Goal: Find specific page/section: Find specific page/section

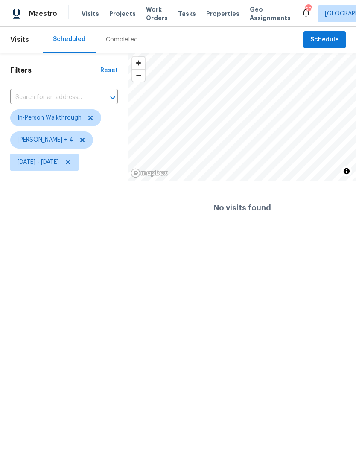
click at [215, 17] on span "Properties" at bounding box center [222, 13] width 33 height 9
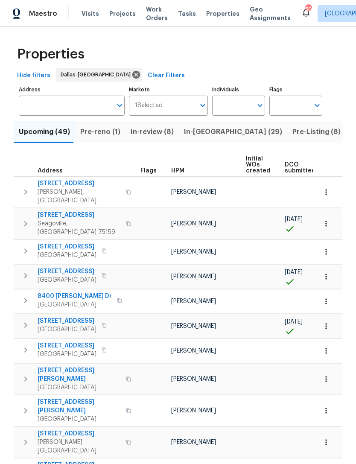
click at [64, 103] on input "Address" at bounding box center [65, 106] width 93 height 20
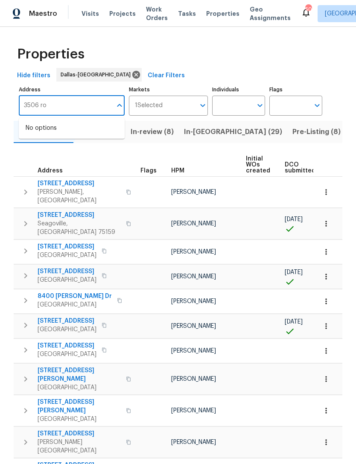
type input "3506 ro"
click at [233, 115] on input "Individuals" at bounding box center [232, 106] width 40 height 20
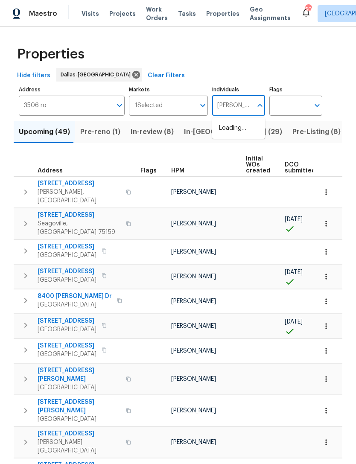
type input "Alicia"
click at [241, 130] on li "[PERSON_NAME]" at bounding box center [238, 133] width 39 height 18
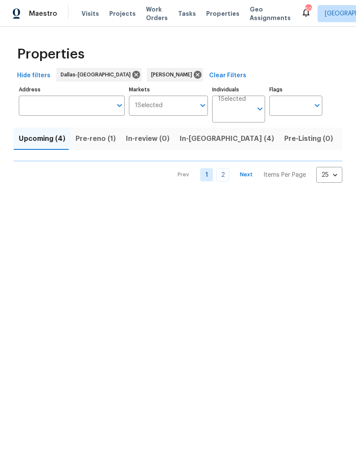
click at [343, 141] on span "Listed (26)" at bounding box center [361, 139] width 37 height 12
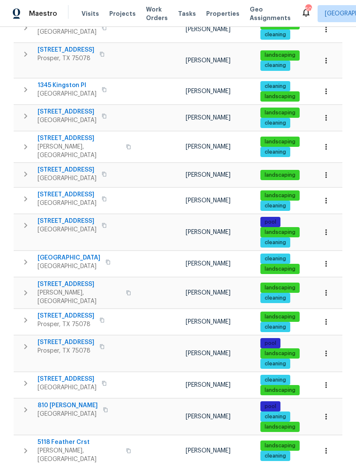
scroll to position [27, 0]
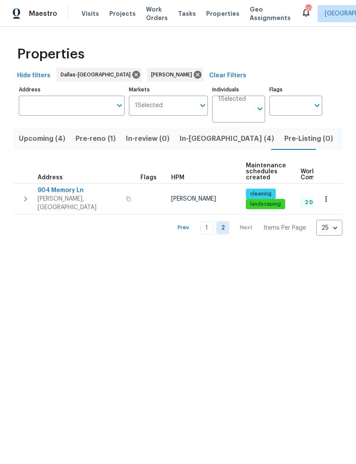
click at [203, 223] on link "1" at bounding box center [206, 227] width 13 height 13
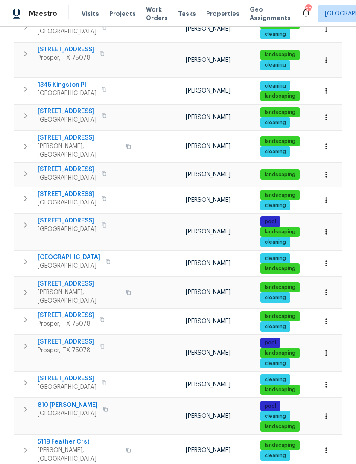
scroll to position [441, 0]
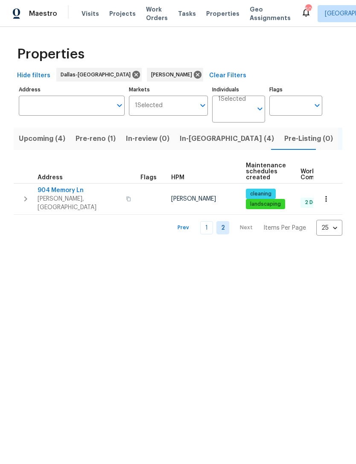
click at [236, 111] on input "Individuals" at bounding box center [235, 112] width 34 height 20
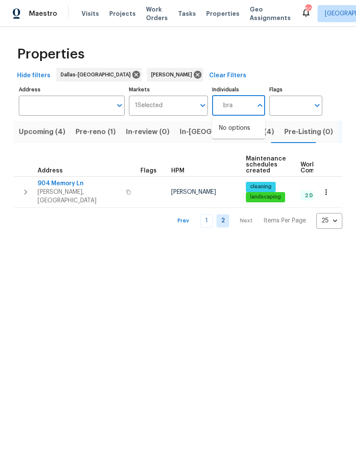
type input "[PERSON_NAME]"
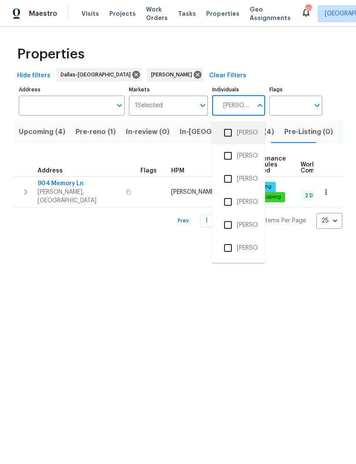
click at [249, 128] on li "[PERSON_NAME]" at bounding box center [238, 133] width 39 height 18
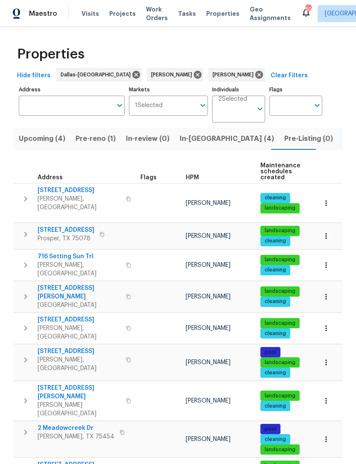
click at [249, 111] on input "Individuals" at bounding box center [235, 112] width 34 height 20
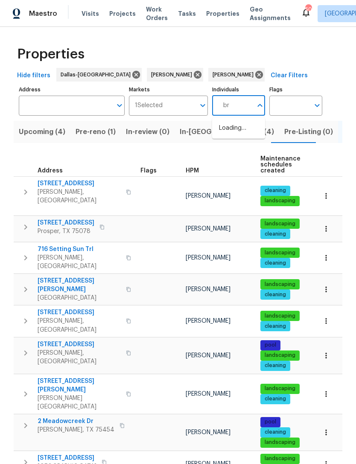
type input "b"
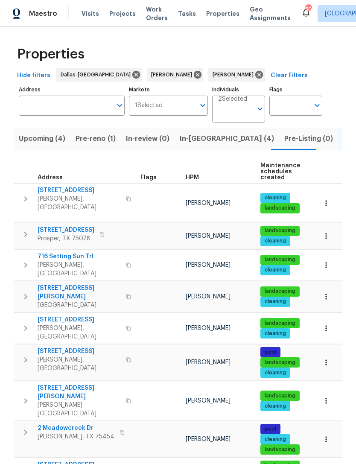
click at [82, 17] on span "Visits" at bounding box center [90, 13] width 17 height 9
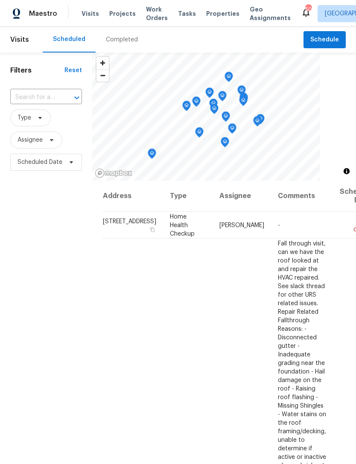
click at [81, 91] on div "​" at bounding box center [46, 97] width 72 height 13
type input "2305 ro"
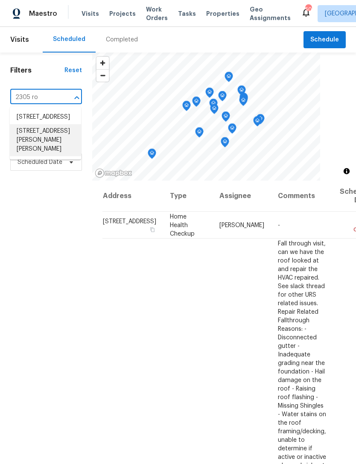
click at [63, 150] on li "[STREET_ADDRESS][PERSON_NAME][PERSON_NAME]" at bounding box center [45, 140] width 71 height 32
